Goal: Task Accomplishment & Management: Use online tool/utility

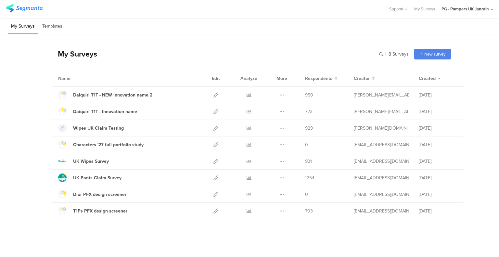
click at [247, 94] on icon at bounding box center [248, 95] width 5 height 5
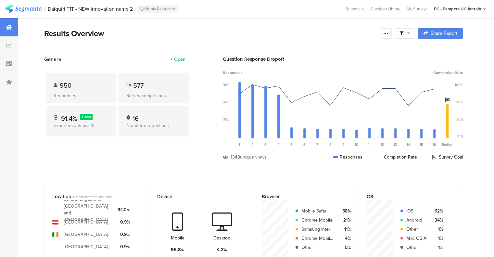
click at [17, 45] on div at bounding box center [9, 45] width 18 height 18
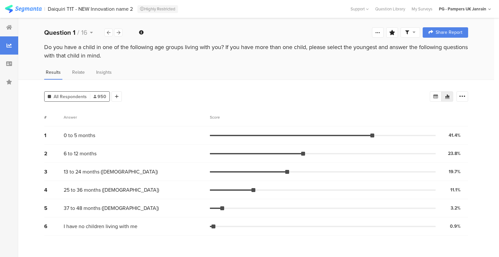
click at [117, 94] on icon at bounding box center [117, 96] width 4 height 5
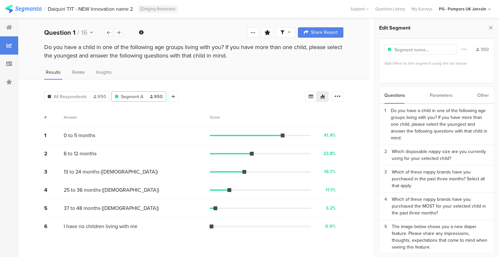
click at [457, 202] on div "Which of these nappy brands have you purchased the MOST for your selected child…" at bounding box center [439, 206] width 97 height 20
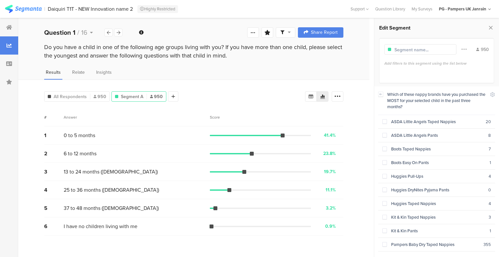
click at [386, 122] on span at bounding box center [384, 121] width 5 height 5
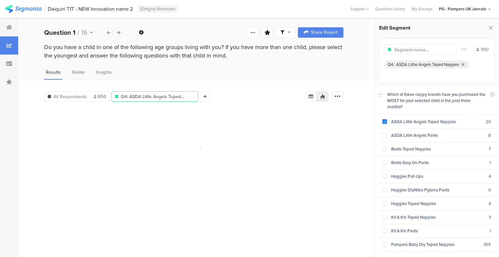
click at [388, 132] on div "ASDA Little Angels Pants" at bounding box center [437, 135] width 101 height 6
click at [387, 146] on div "Boots Taped Nappies" at bounding box center [438, 149] width 102 height 6
click at [387, 161] on div "Boots Easy On Pants" at bounding box center [438, 162] width 103 height 6
click at [387, 173] on div "Huggies Pull-Ups" at bounding box center [438, 176] width 102 height 6
click at [390, 187] on div "Huggies DryNites Pyjama Pants" at bounding box center [437, 190] width 101 height 6
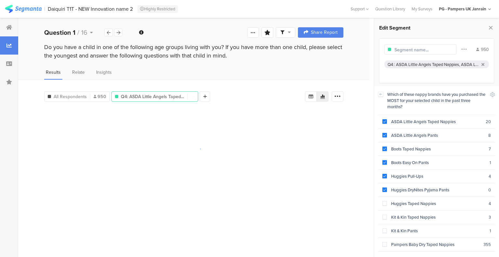
drag, startPoint x: 391, startPoint y: 198, endPoint x: 395, endPoint y: 212, distance: 14.7
click at [391, 200] on div "Huggies Taped Nappies" at bounding box center [438, 203] width 102 height 6
click at [393, 219] on section "Kit & Kin Taped Nappies 3" at bounding box center [436, 217] width 117 height 14
click at [398, 228] on div "Kit & Kin Pants" at bounding box center [438, 231] width 103 height 6
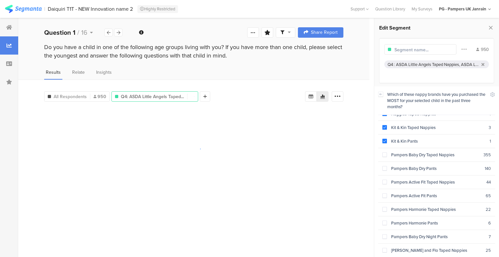
scroll to position [130, 0]
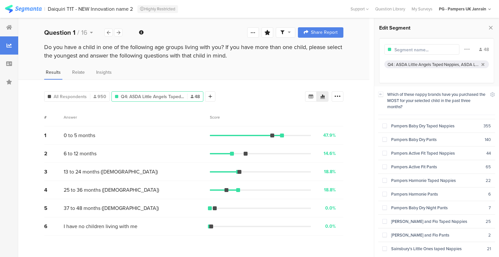
scroll to position [130, 0]
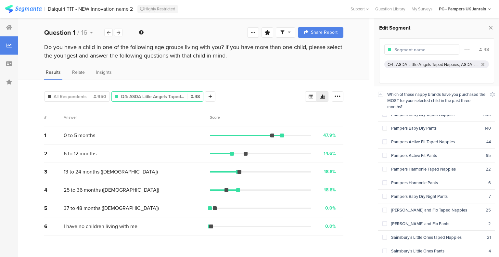
click at [426, 207] on div "Fred and Flo Taped Nappies" at bounding box center [436, 210] width 99 height 6
click at [426, 220] on div "Fred and Flo Pants" at bounding box center [437, 223] width 101 height 6
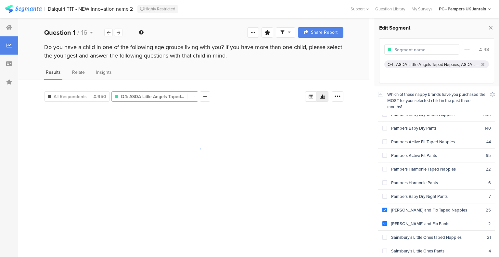
click at [431, 230] on section "Sainsbury’s Little Ones taped Nappies 21" at bounding box center [436, 237] width 117 height 14
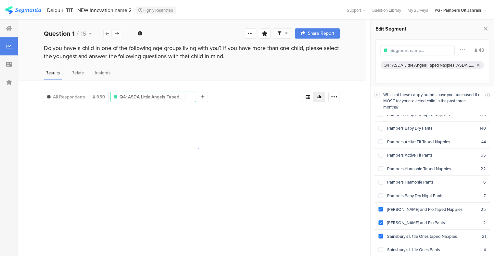
scroll to position [180, 0]
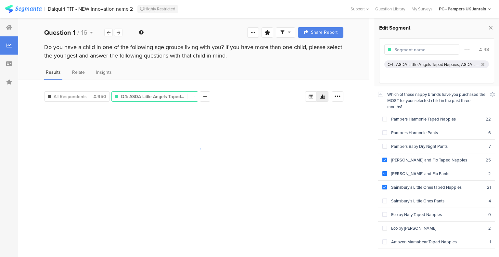
click at [432, 198] on section "Sainsbury’s Little Ones Pants 4" at bounding box center [436, 201] width 117 height 14
click at [431, 211] on div "Eco by Naty Taped Nappies" at bounding box center [437, 214] width 101 height 6
click at [429, 225] on div "Eco by Naty Pants" at bounding box center [437, 228] width 101 height 6
click at [432, 239] on div "Amazon Mamabear Taped Nappies" at bounding box center [438, 242] width 103 height 6
drag, startPoint x: 431, startPoint y: 244, endPoint x: 425, endPoint y: 200, distance: 44.7
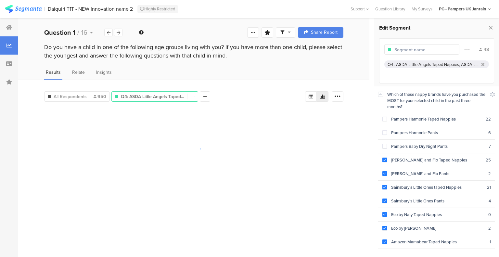
click at [431, 252] on div "Amazon Mamabear Pants" at bounding box center [437, 255] width 101 height 6
click at [419, 50] on input "text" at bounding box center [422, 49] width 56 height 7
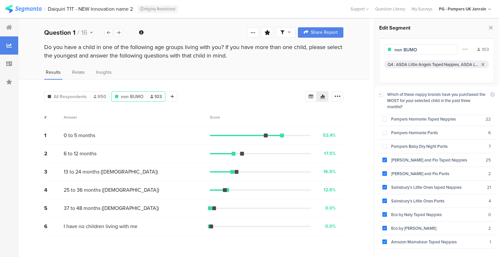
type input "non BUMO"
click at [171, 94] on icon at bounding box center [172, 96] width 4 height 5
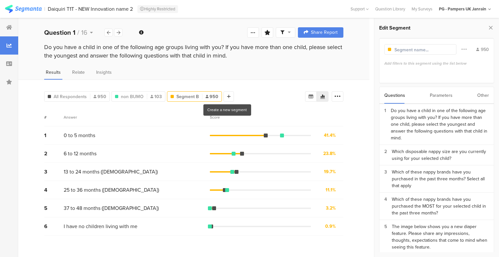
click at [117, 31] on icon at bounding box center [119, 33] width 4 height 4
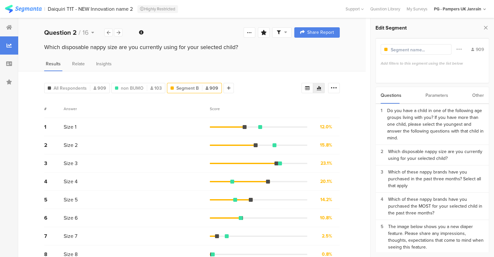
click at [117, 31] on icon at bounding box center [119, 33] width 4 height 4
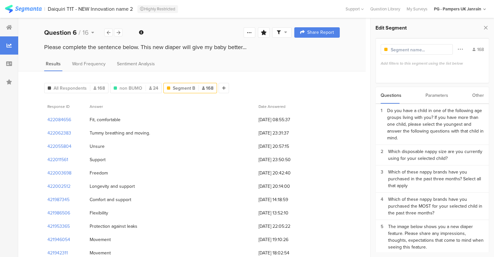
click at [110, 31] on div at bounding box center [108, 33] width 8 height 8
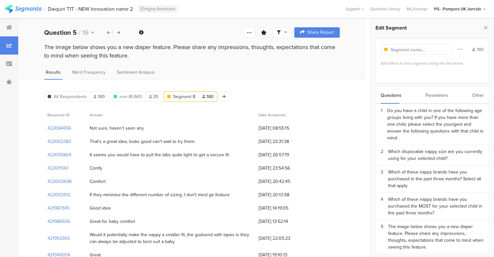
click at [118, 31] on icon at bounding box center [119, 33] width 4 height 4
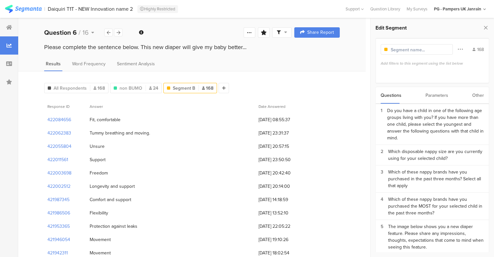
click at [119, 31] on icon at bounding box center [119, 33] width 4 height 4
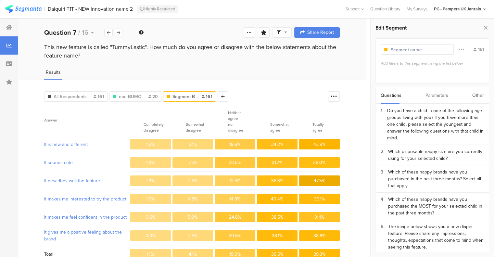
click at [119, 31] on icon at bounding box center [119, 33] width 4 height 4
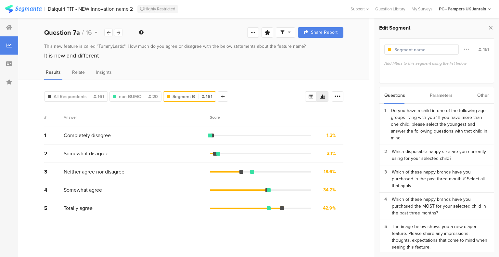
click at [119, 31] on icon at bounding box center [119, 33] width 4 height 4
click at [110, 30] on div at bounding box center [108, 33] width 8 height 8
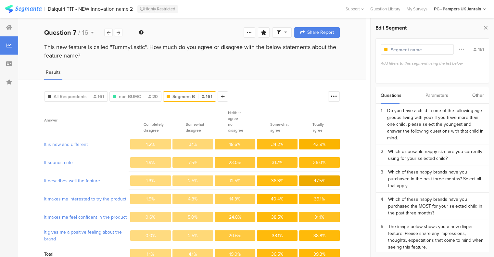
click at [429, 196] on div "Which of these nappy brands have you purchased the MOST for your selected child…" at bounding box center [436, 206] width 96 height 20
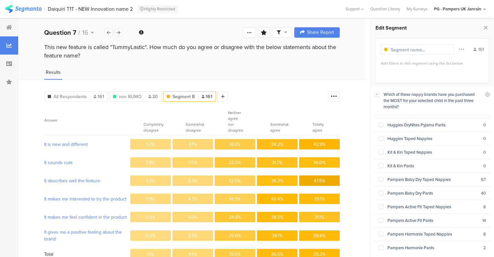
scroll to position [97, 0]
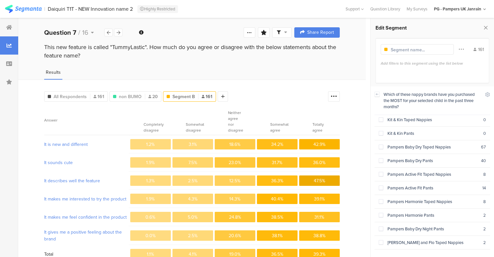
click at [386, 148] on section "Pampers Baby Dry Taped Nappies 67" at bounding box center [432, 147] width 116 height 14
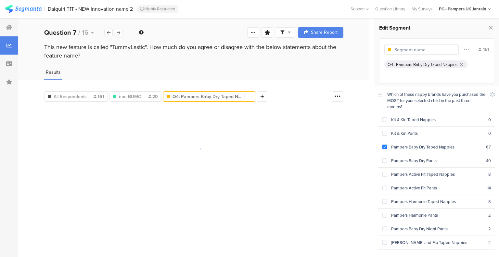
click at [390, 157] on div "Pampers Baby Dry Pants" at bounding box center [436, 160] width 99 height 6
drag, startPoint x: 399, startPoint y: 171, endPoint x: 401, endPoint y: 178, distance: 7.2
click at [399, 172] on div "Pampers Active Fit Taped Nappies" at bounding box center [437, 174] width 101 height 6
click at [403, 185] on div "Pampers Active Fit Pants" at bounding box center [437, 188] width 100 height 6
click at [406, 198] on div "Pampers Harmonie Taped Nappies" at bounding box center [437, 201] width 101 height 6
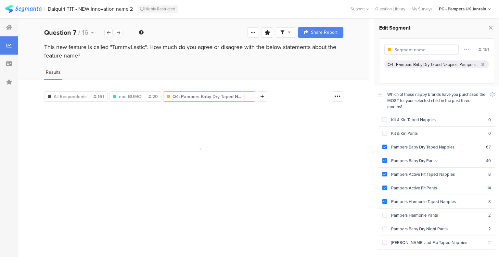
click at [413, 208] on section "Pampers Harmonie Pants 2" at bounding box center [436, 215] width 117 height 14
click at [421, 226] on div "Pampers Baby Dry Night Pants" at bounding box center [437, 229] width 101 height 6
click at [419, 48] on input "text" at bounding box center [422, 49] width 56 height 7
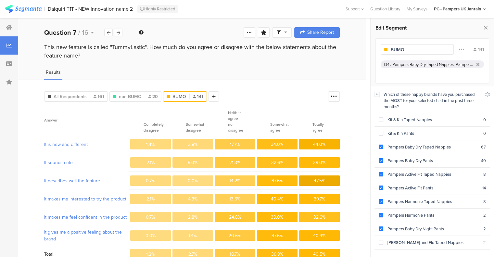
type input "BUMO"
